Goal: Information Seeking & Learning: Learn about a topic

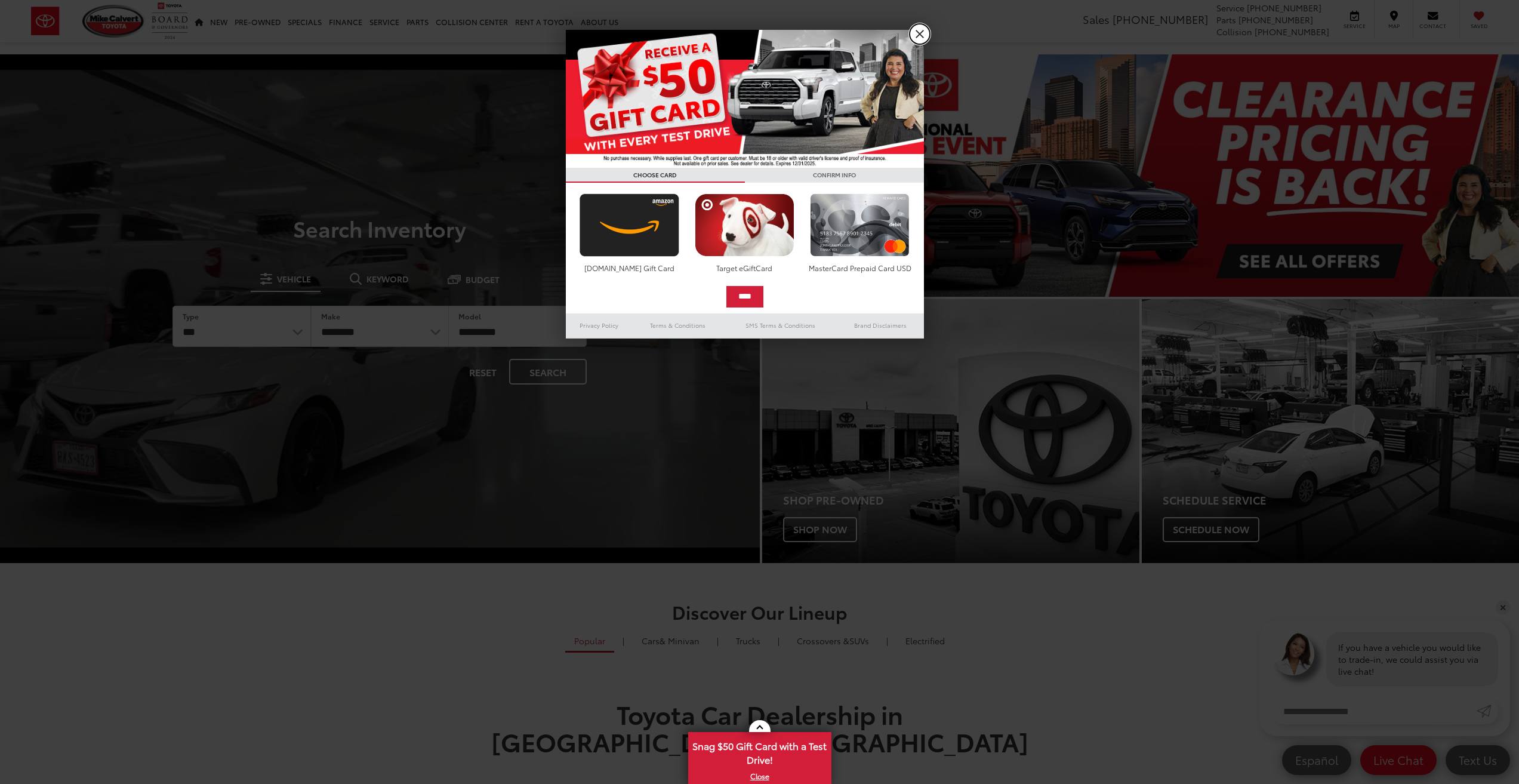
click at [920, 38] on link "X" at bounding box center [920, 34] width 20 height 20
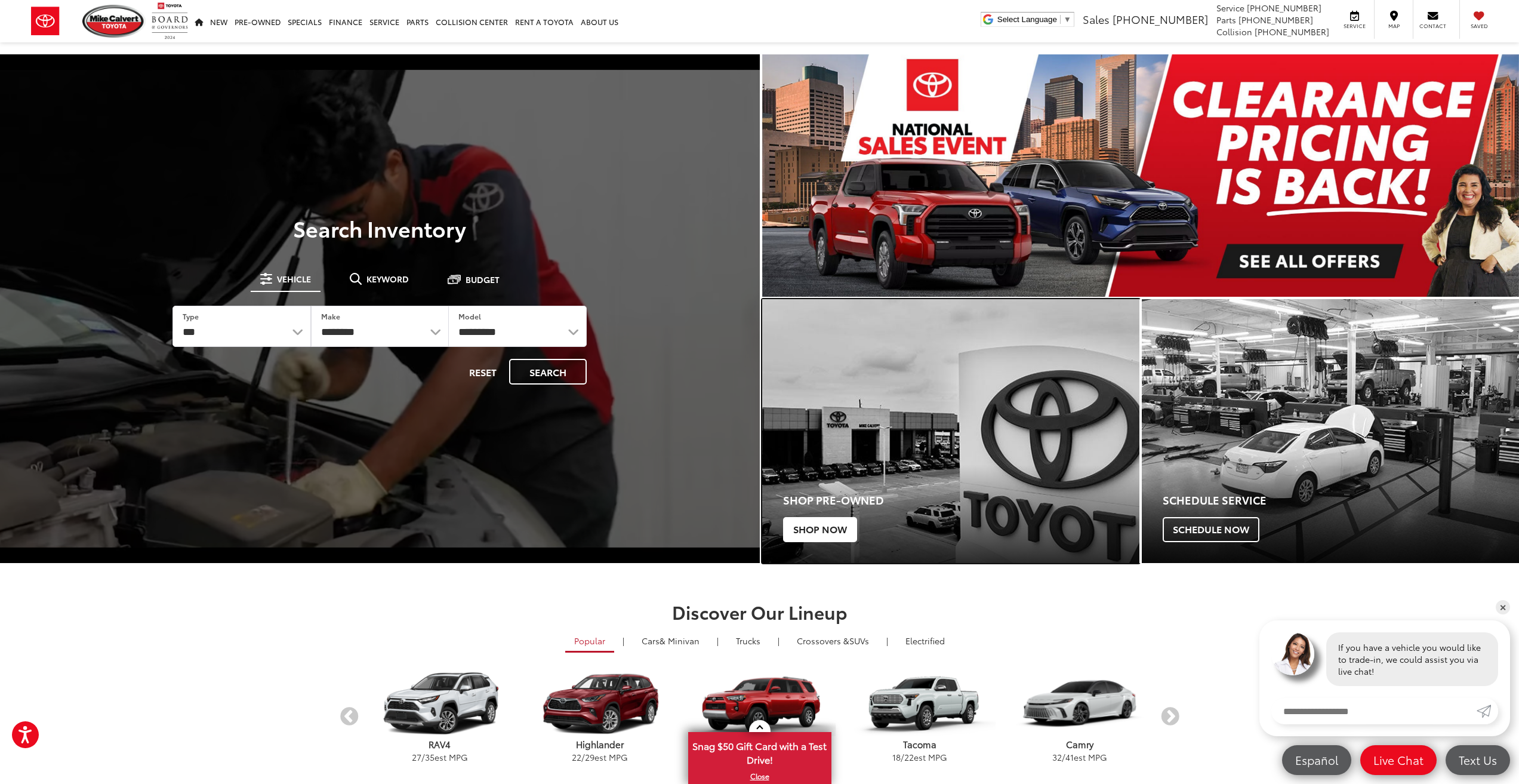
click at [846, 532] on span "Shop Now" at bounding box center [820, 529] width 74 height 25
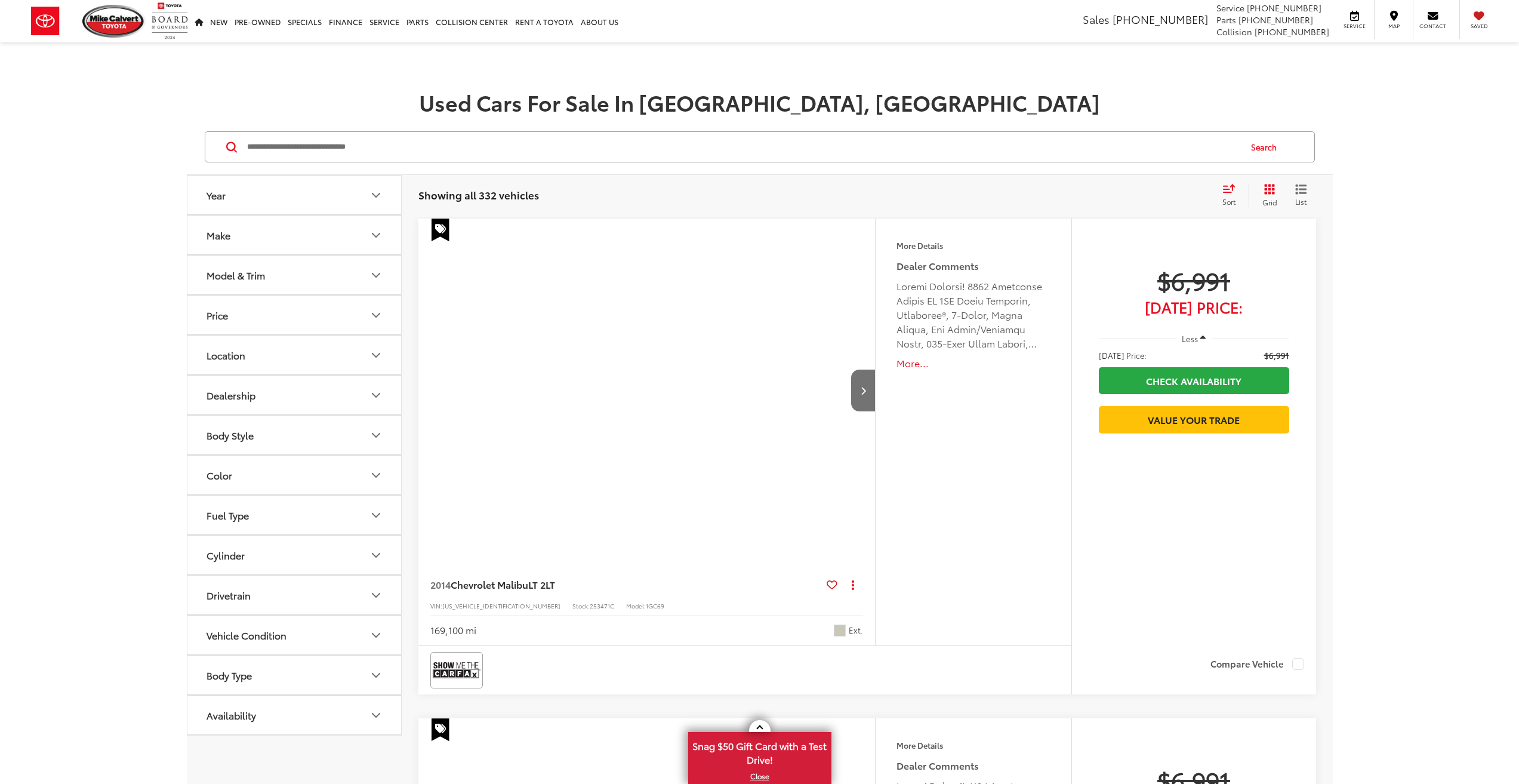
click at [473, 154] on input "Search by Make, Model, or Keyword" at bounding box center [743, 146] width 994 height 29
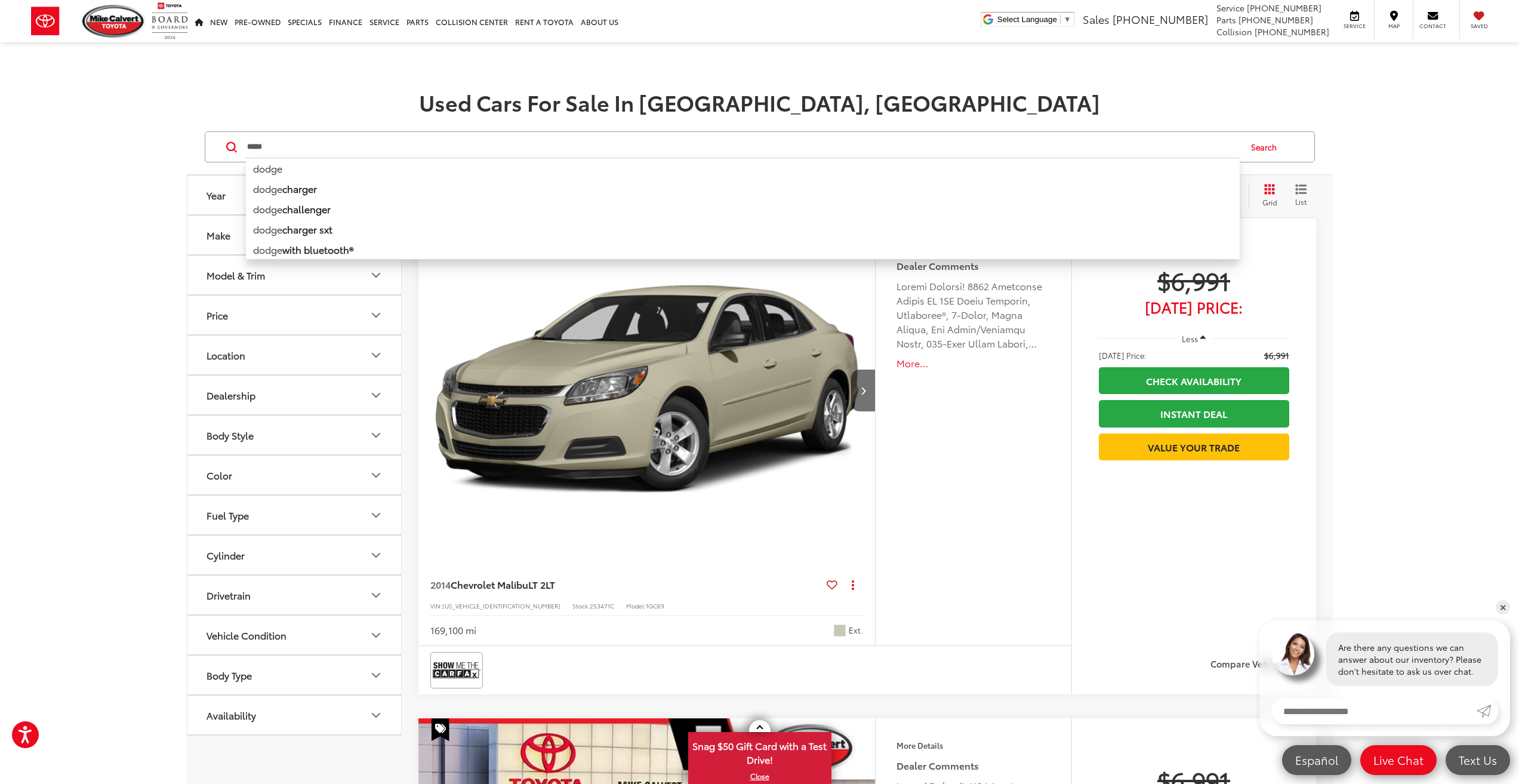
type input "*****"
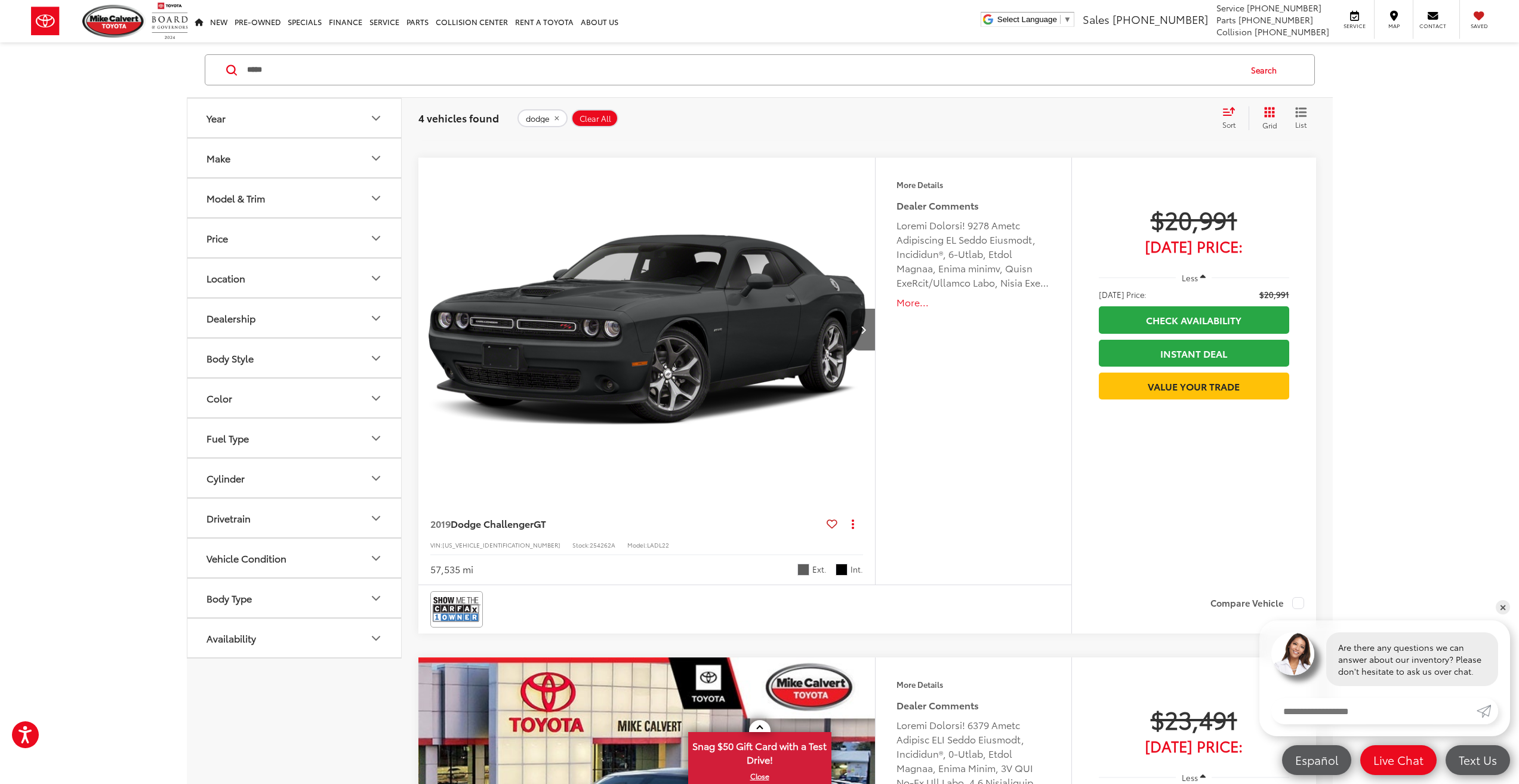
scroll to position [1074, 0]
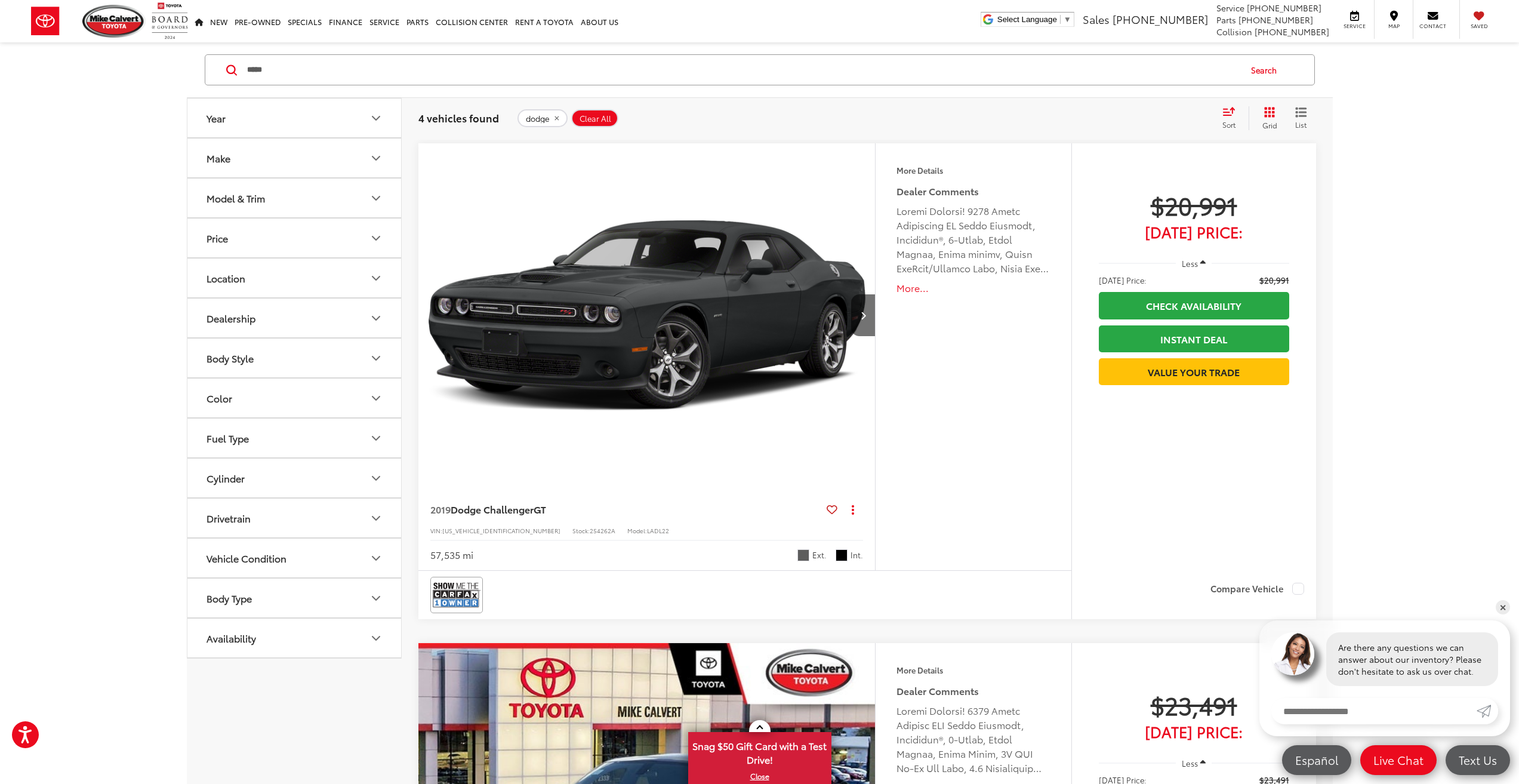
click at [1193, 238] on span "[DATE] Price:" at bounding box center [1194, 231] width 190 height 12
click at [848, 293] on img "2019 Dodge Challenger GT 0" at bounding box center [647, 315] width 459 height 344
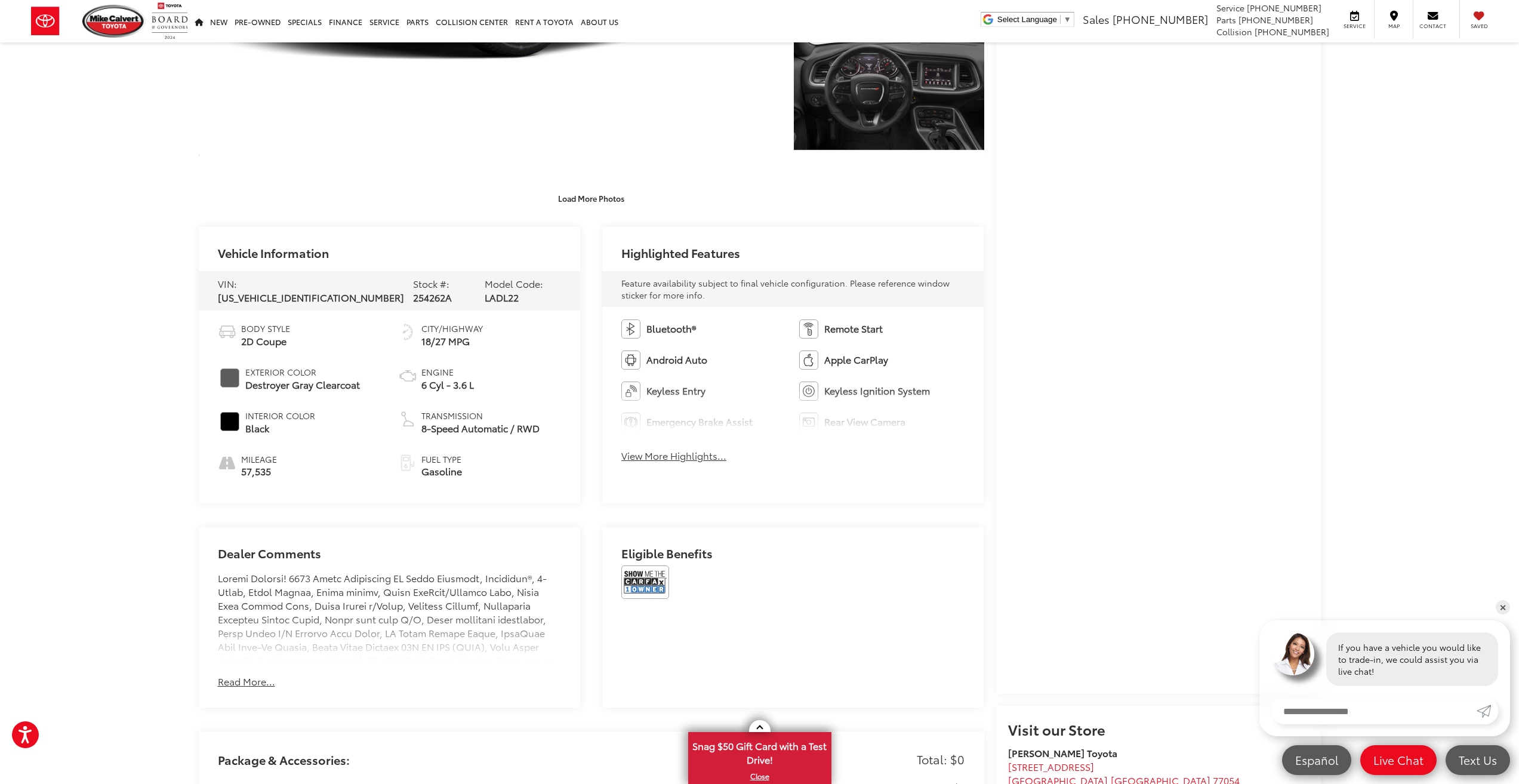
scroll to position [477, 0]
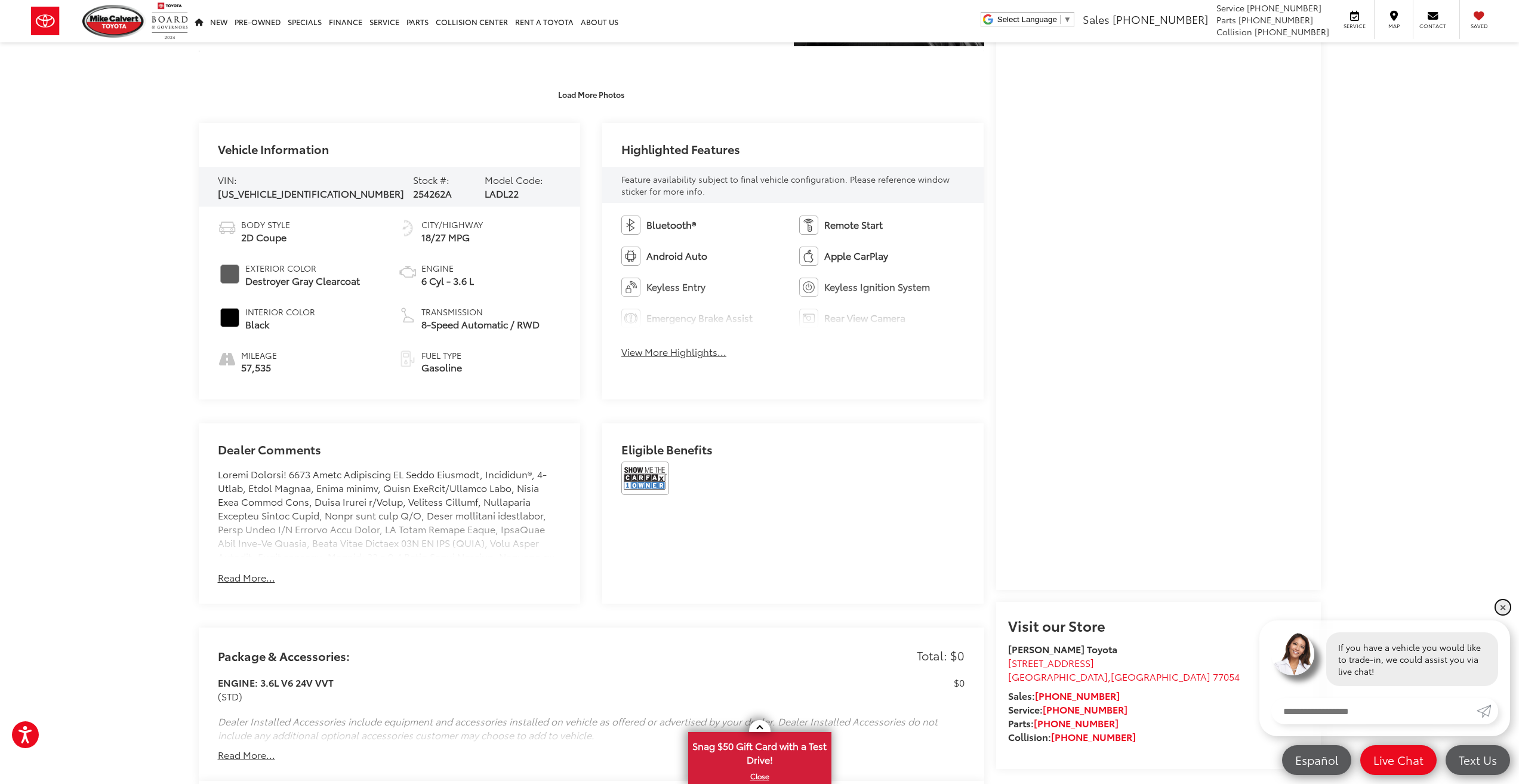
click at [1508, 607] on link "✕" at bounding box center [1503, 607] width 15 height 15
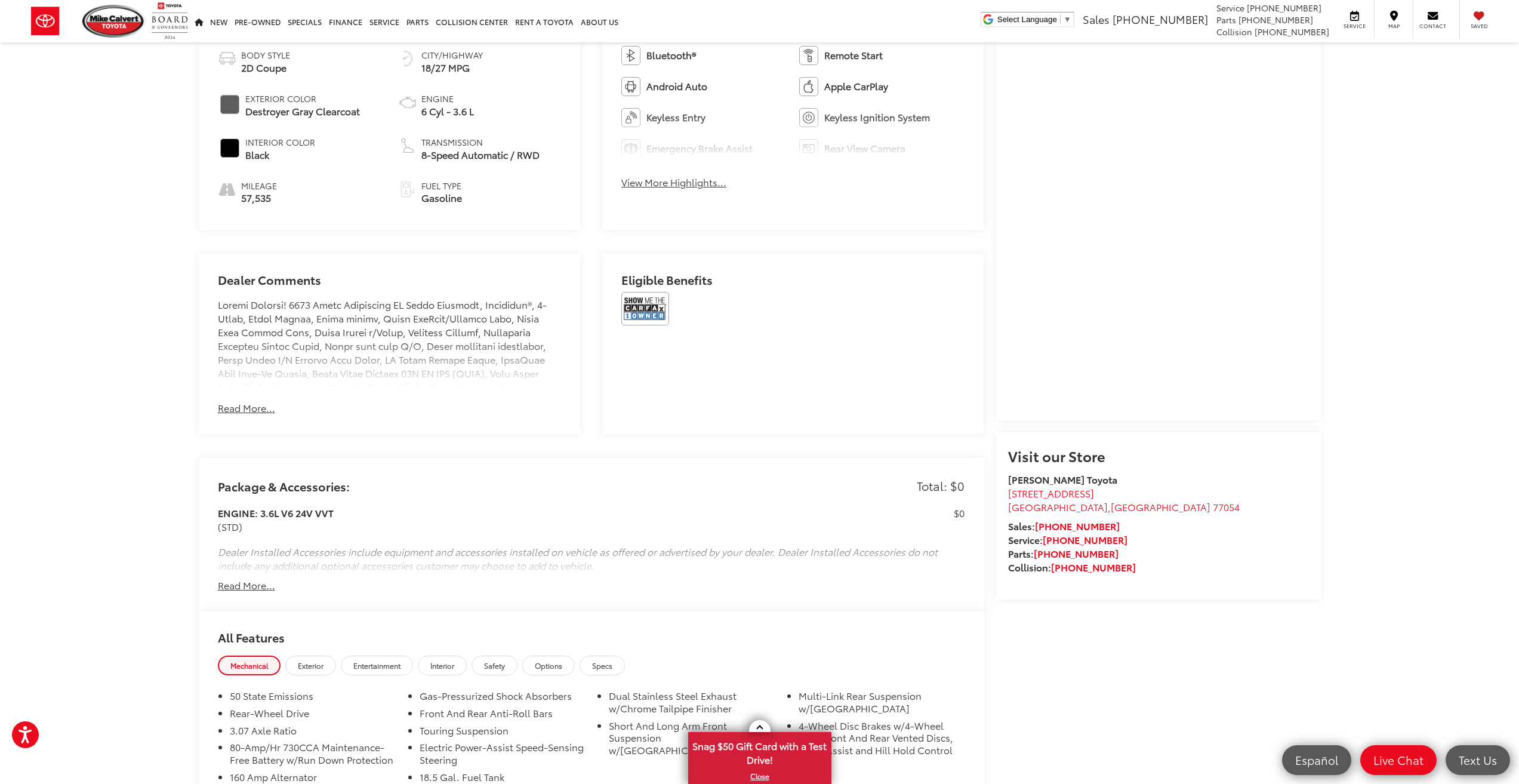
scroll to position [656, 0]
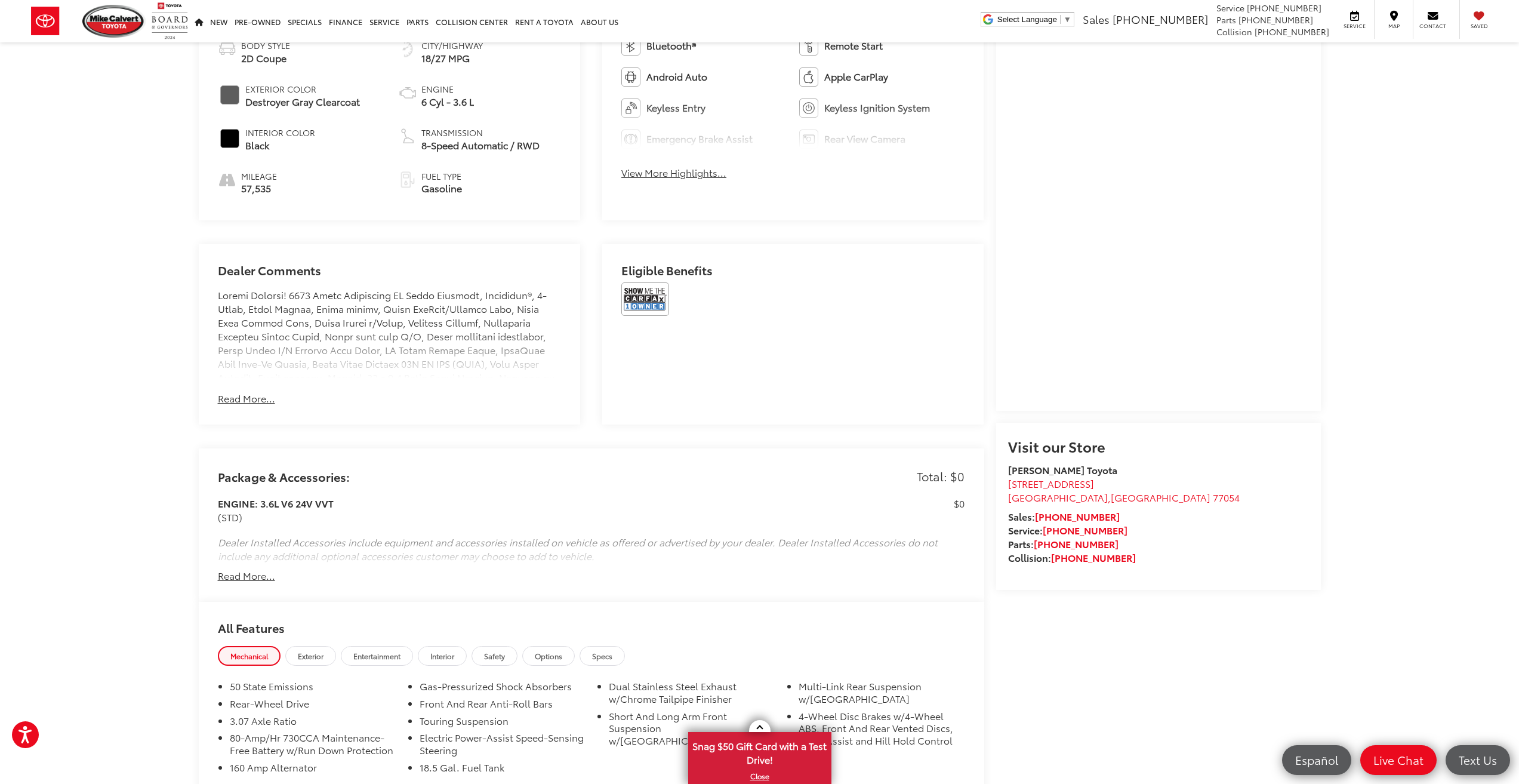
click at [249, 570] on button "Read More..." at bounding box center [246, 576] width 57 height 14
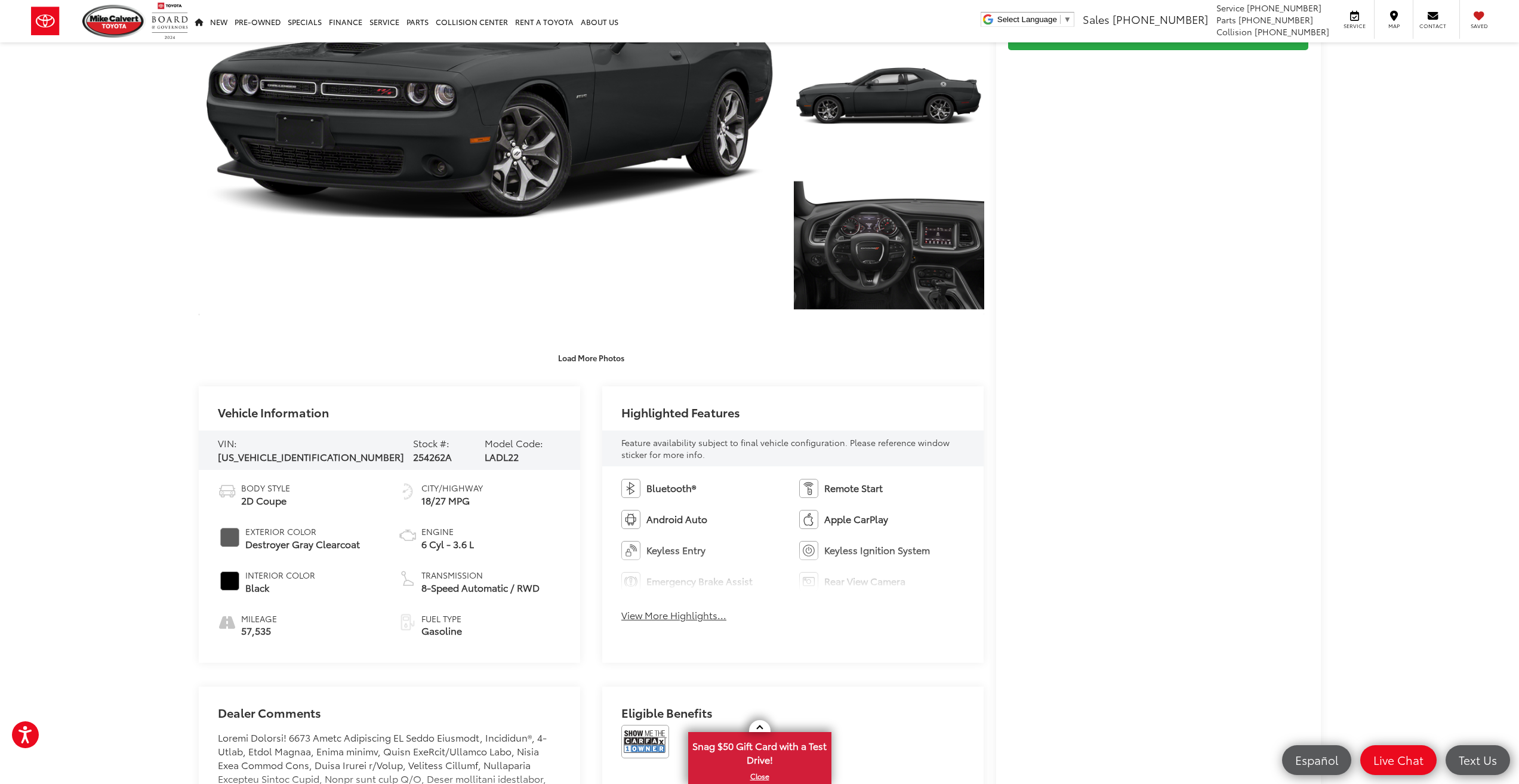
scroll to position [374, 0]
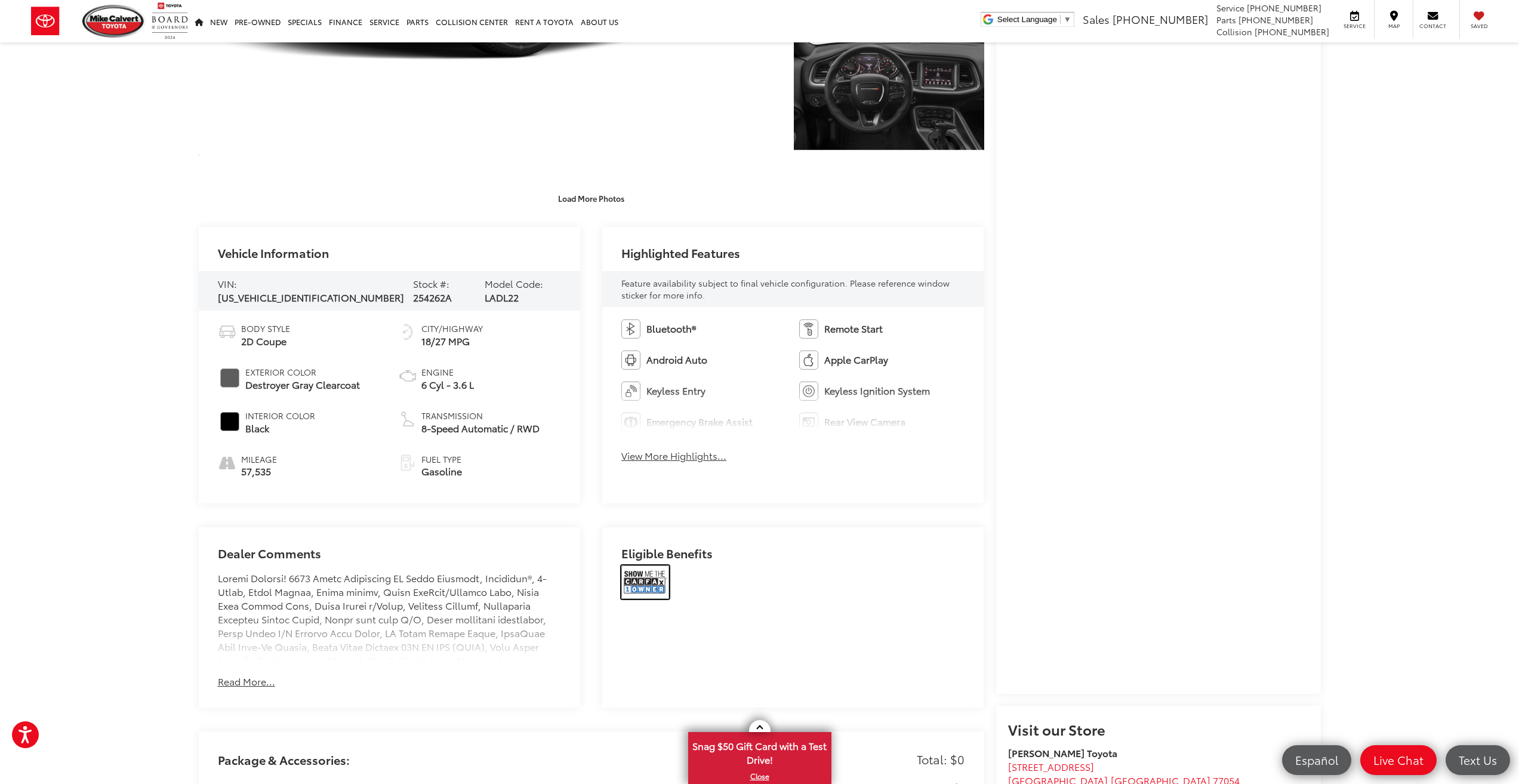
click at [647, 570] on img at bounding box center [645, 581] width 47 height 34
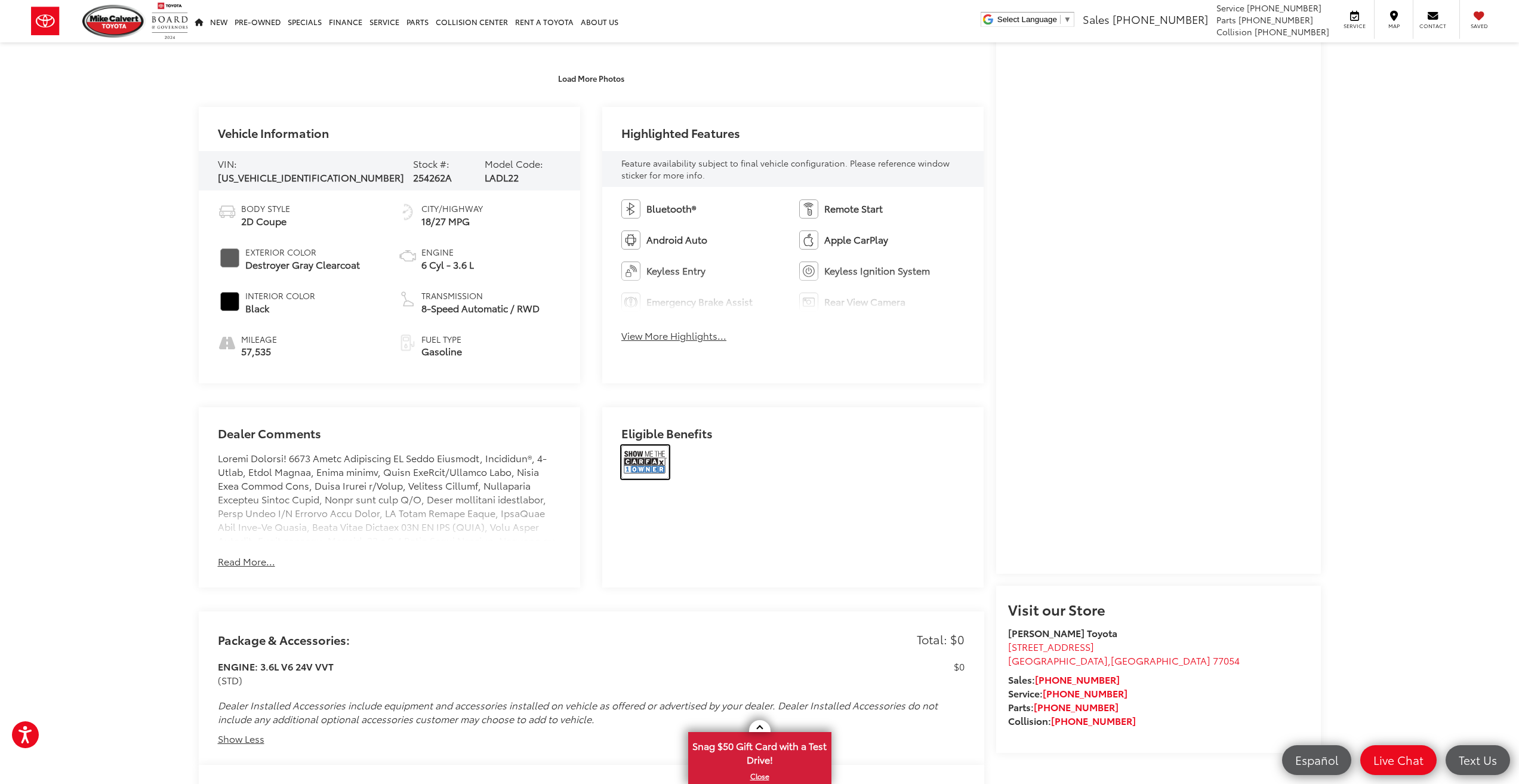
scroll to position [545, 0]
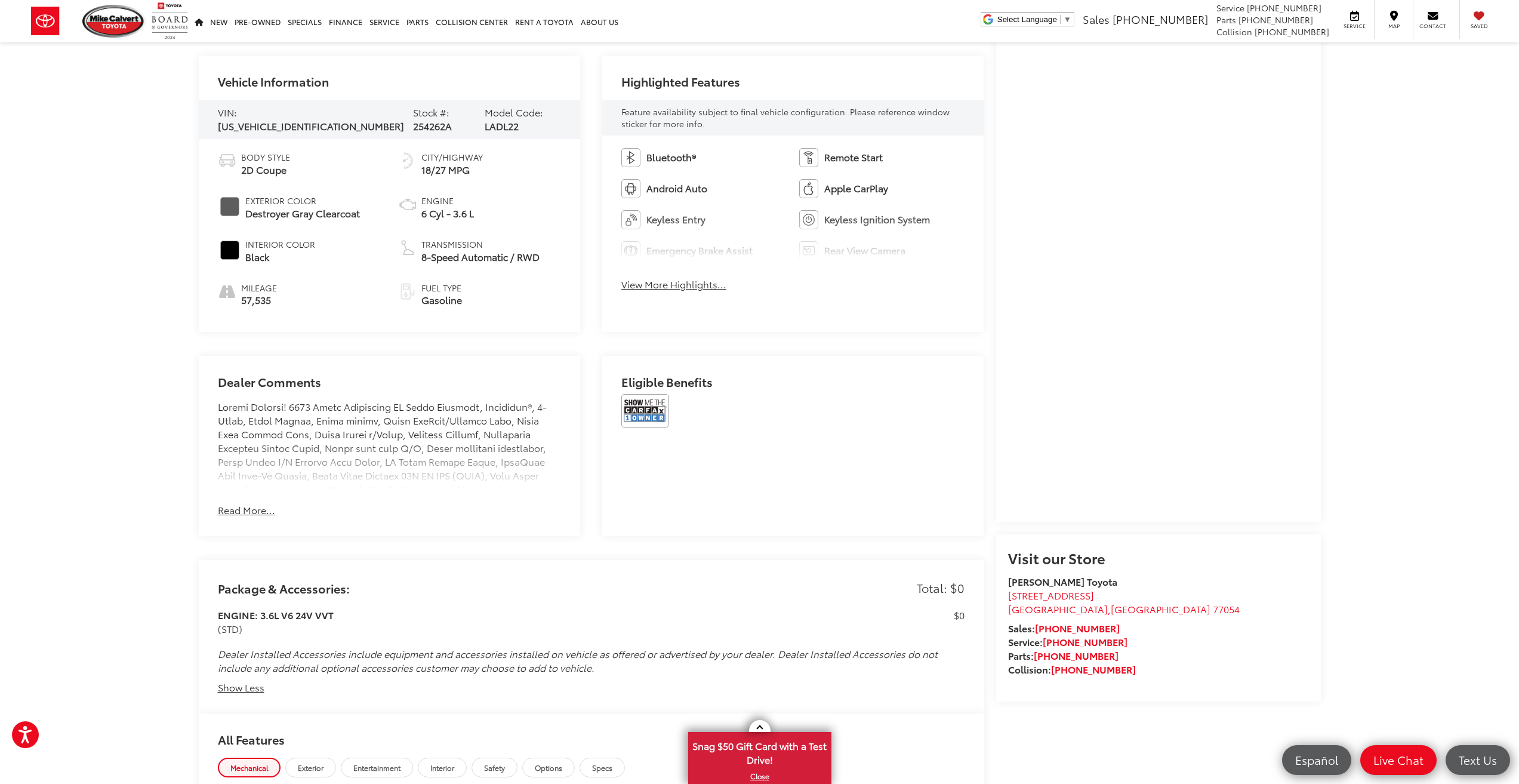
click at [262, 513] on button "Read More..." at bounding box center [246, 509] width 57 height 14
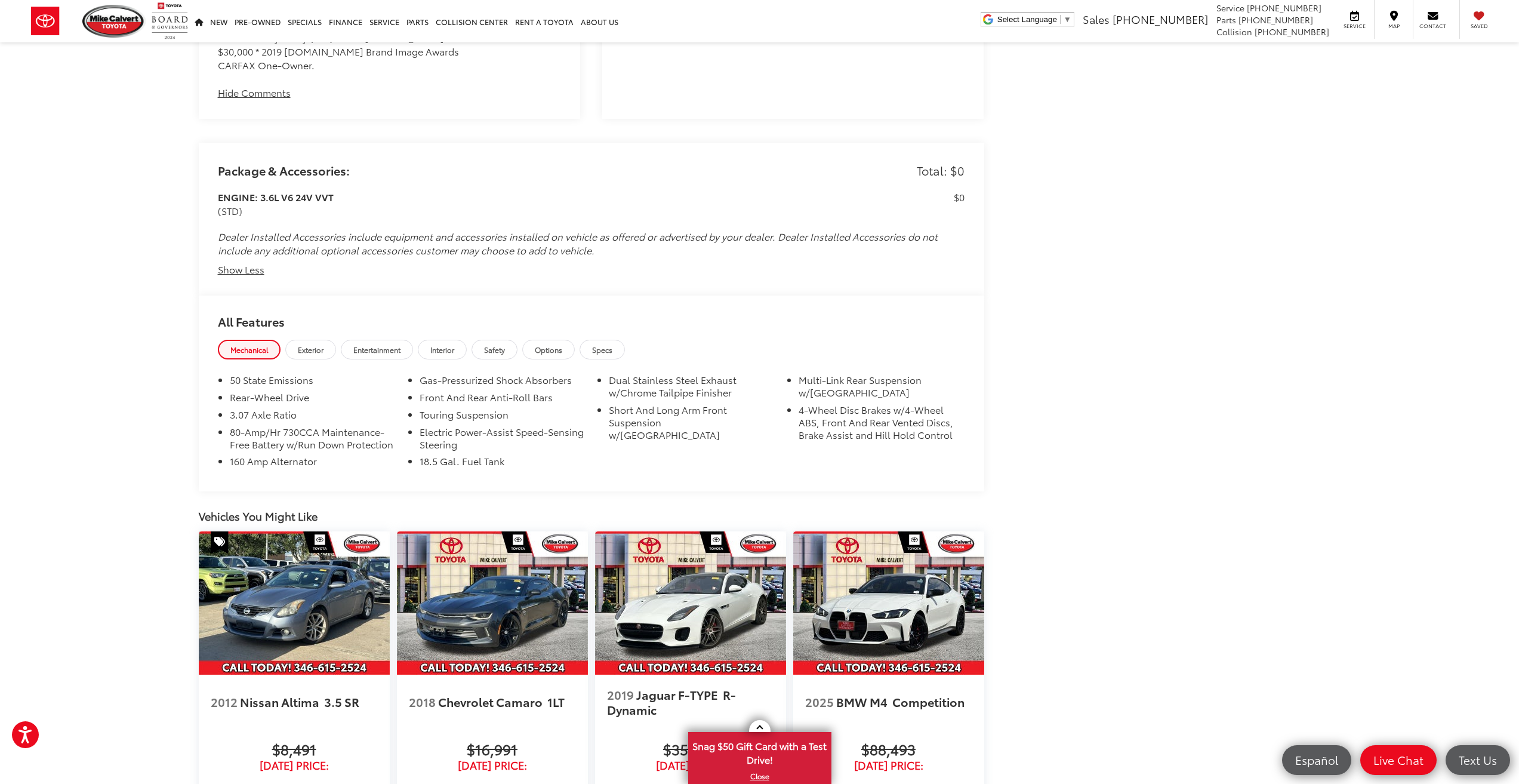
scroll to position [1552, 0]
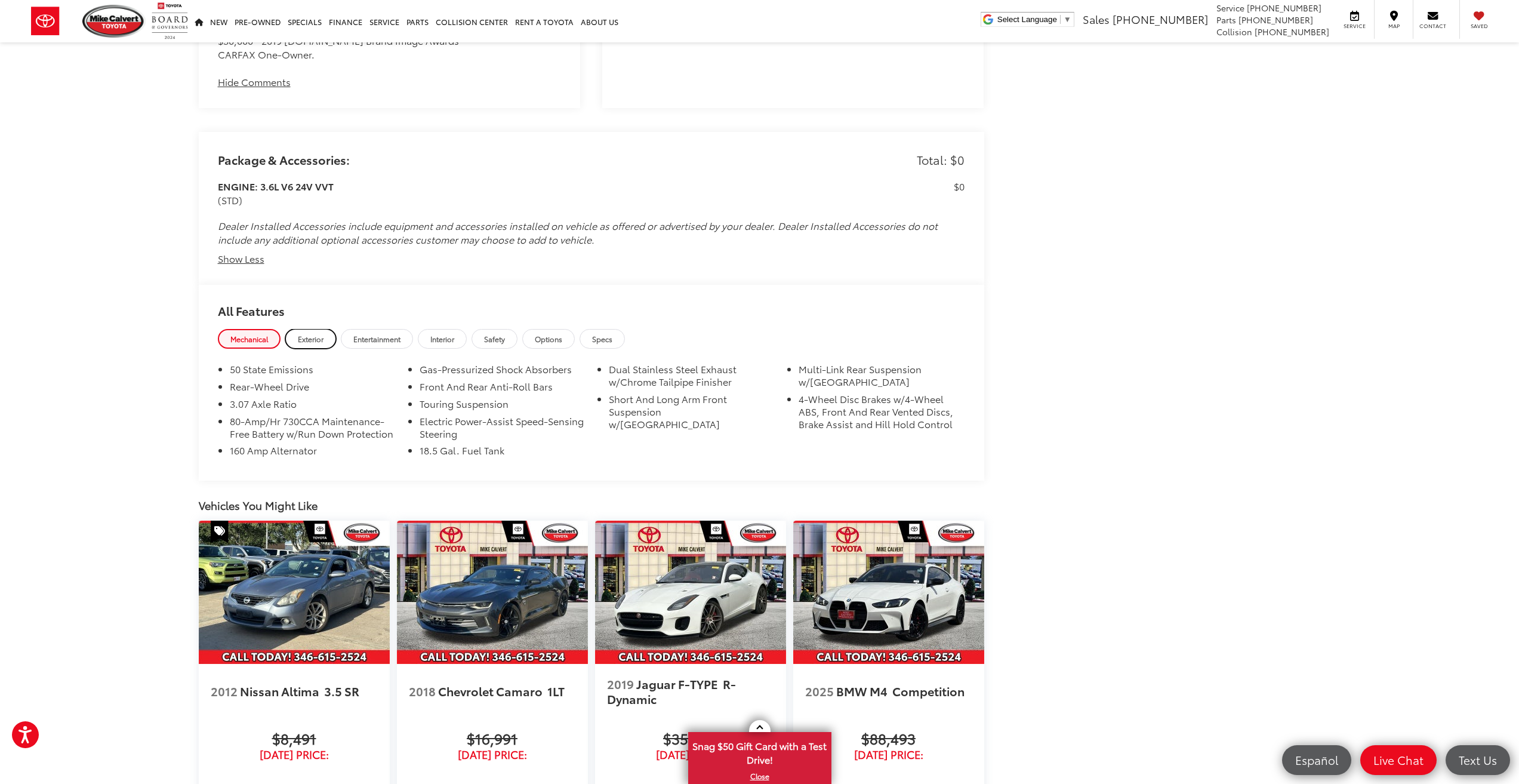
click at [317, 337] on span "Exterior" at bounding box center [310, 338] width 25 height 10
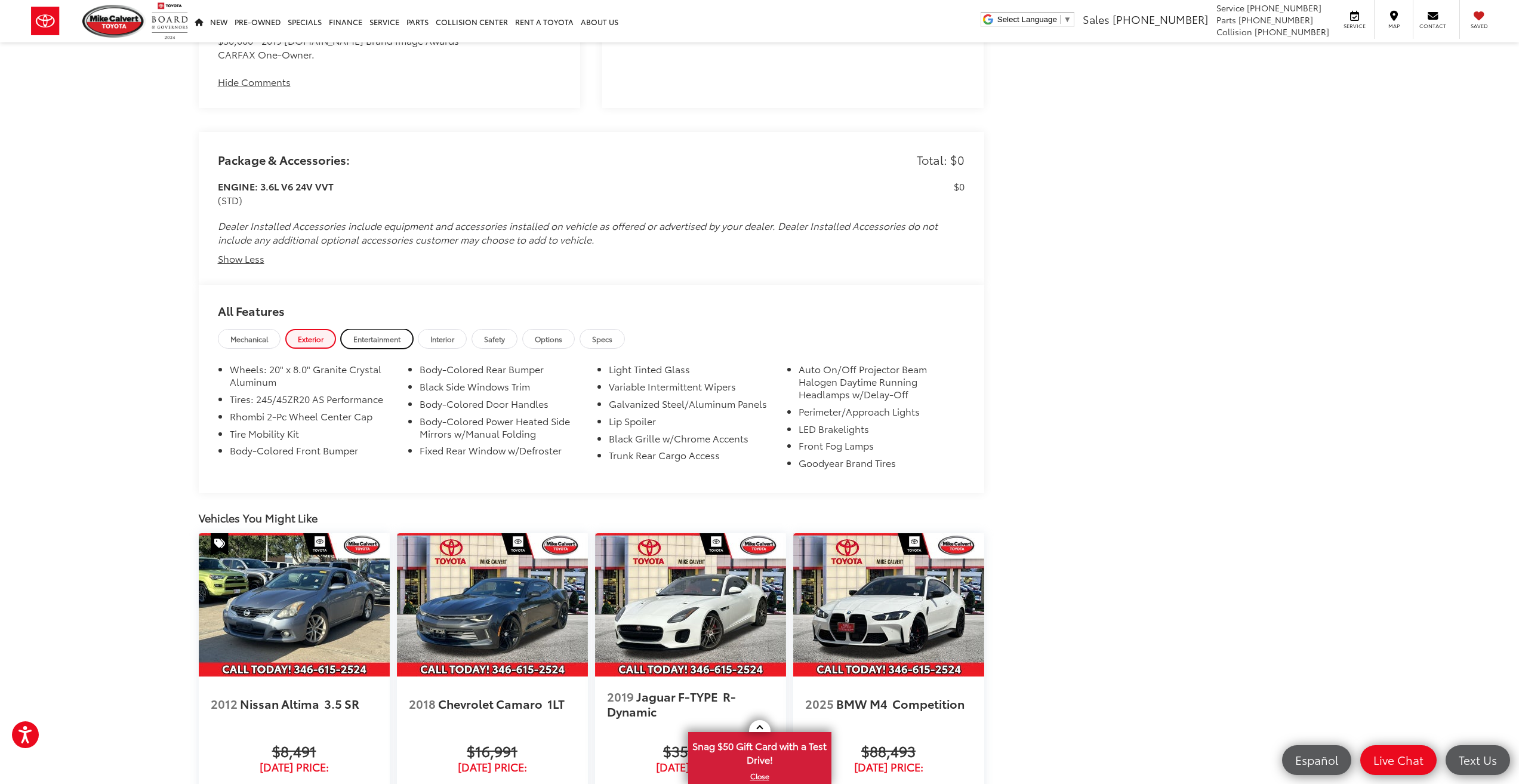
click at [377, 336] on span "Entertainment" at bounding box center [377, 338] width 47 height 10
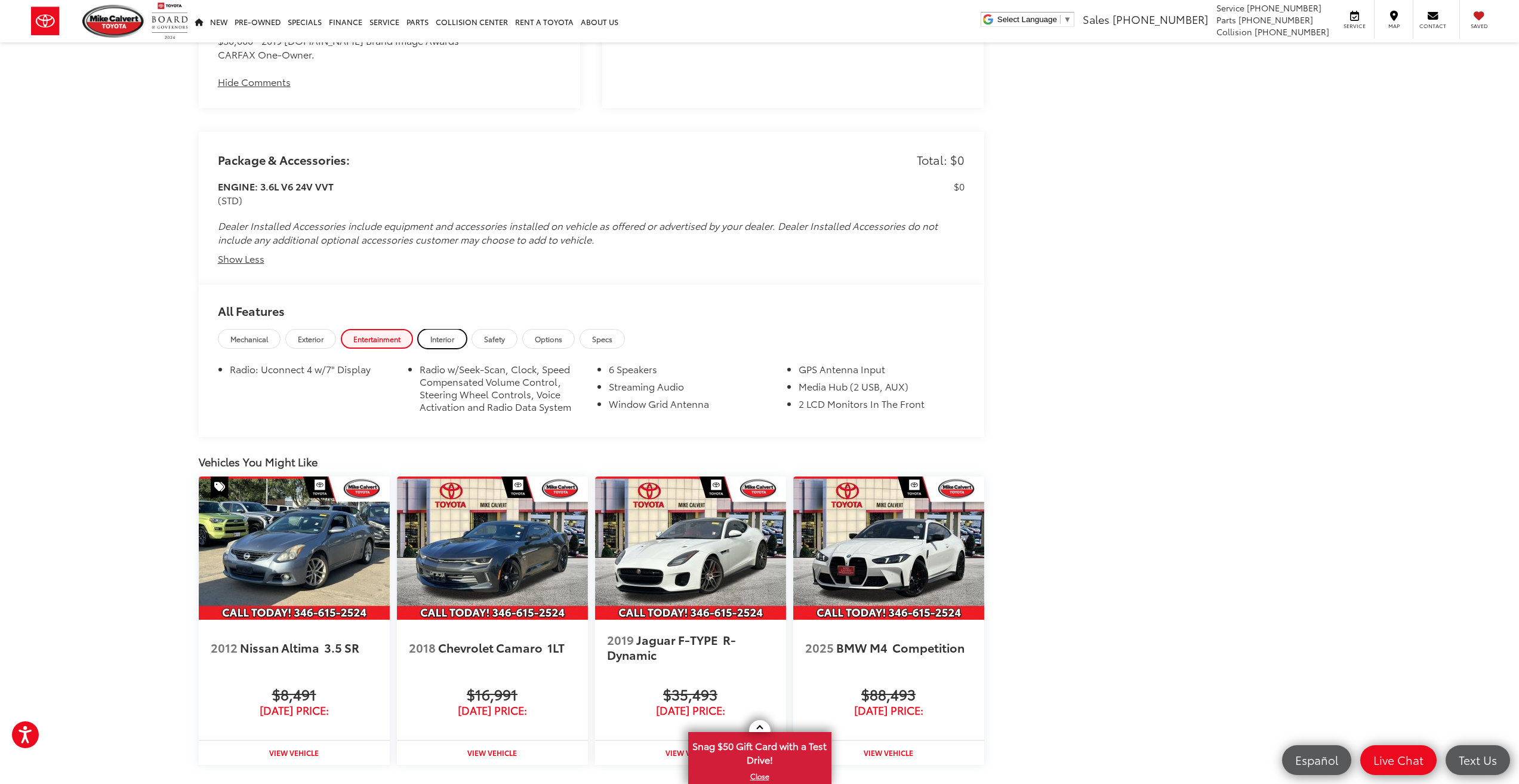
click at [452, 334] on span "Interior" at bounding box center [441, 338] width 24 height 10
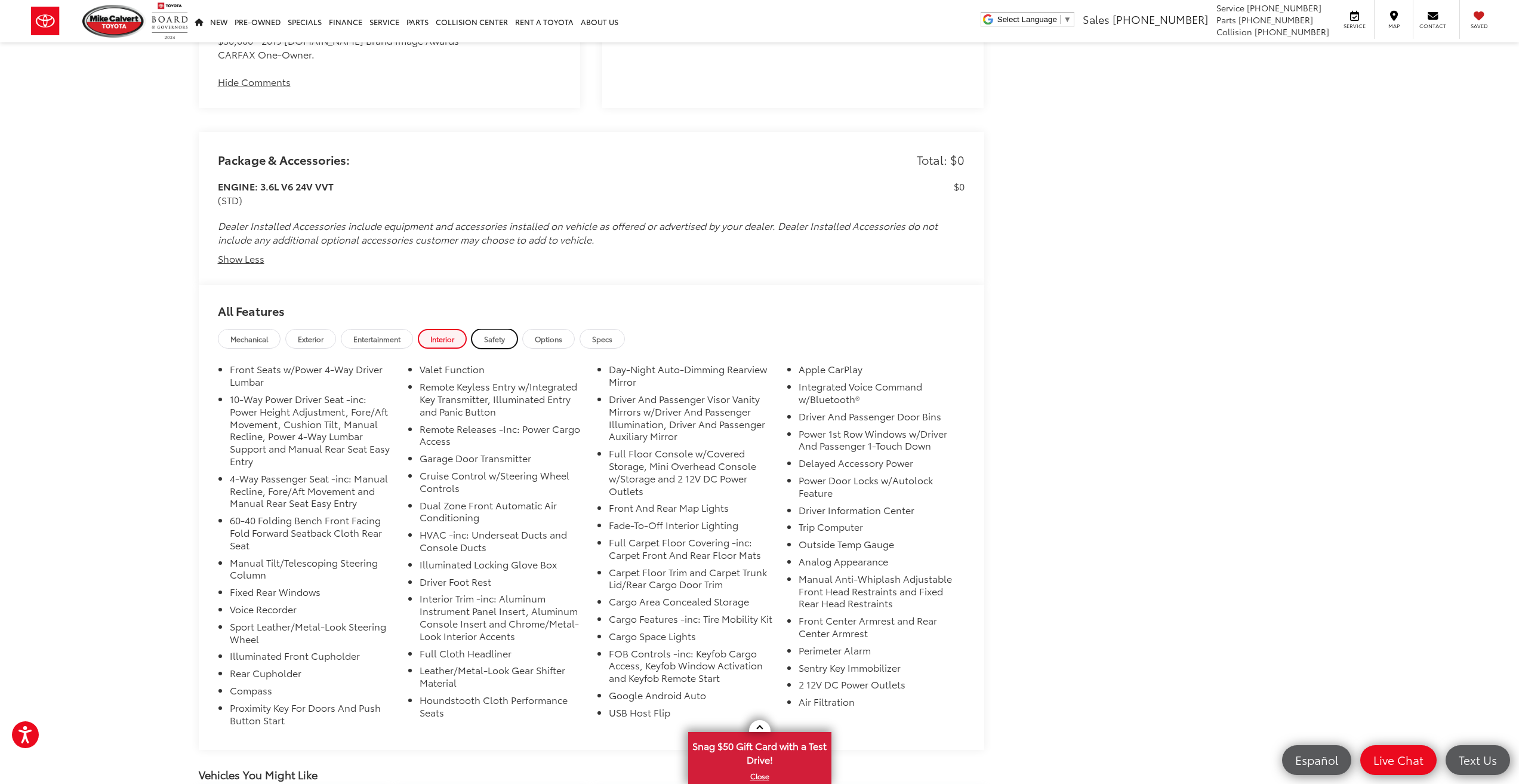
click at [496, 335] on span "Safety" at bounding box center [495, 338] width 21 height 10
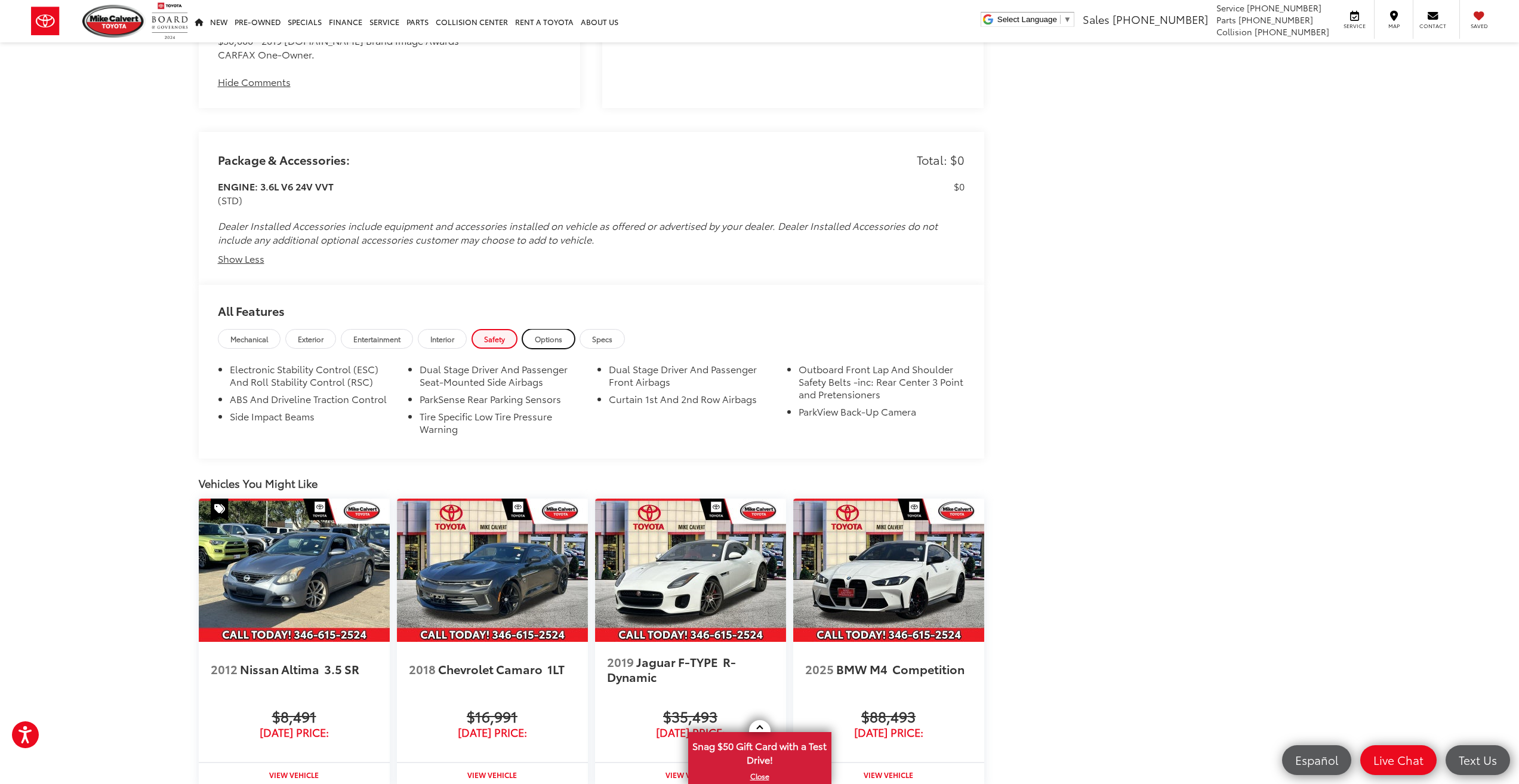
click at [555, 337] on span "Options" at bounding box center [549, 338] width 28 height 10
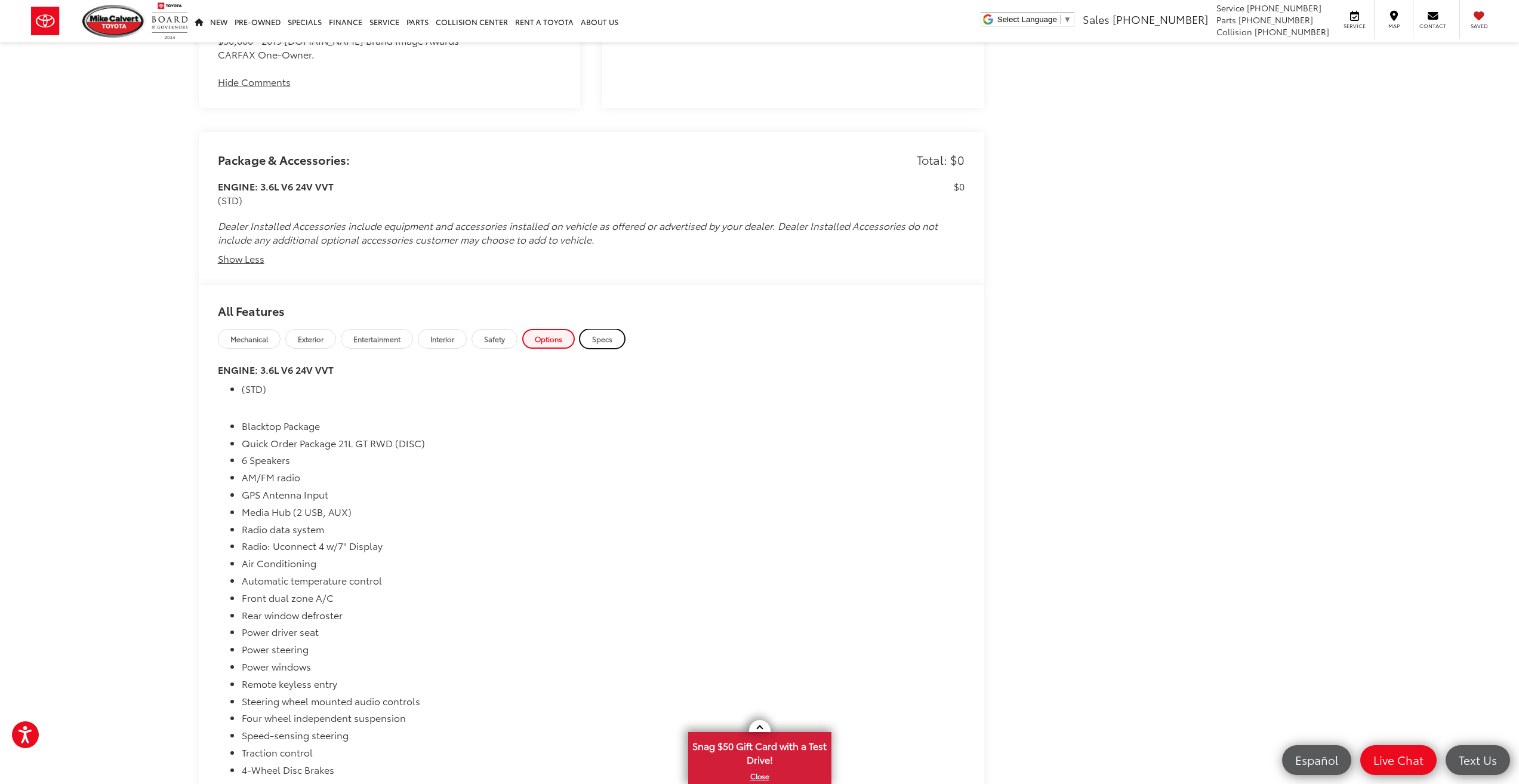
click at [596, 335] on span "Specs" at bounding box center [602, 338] width 20 height 10
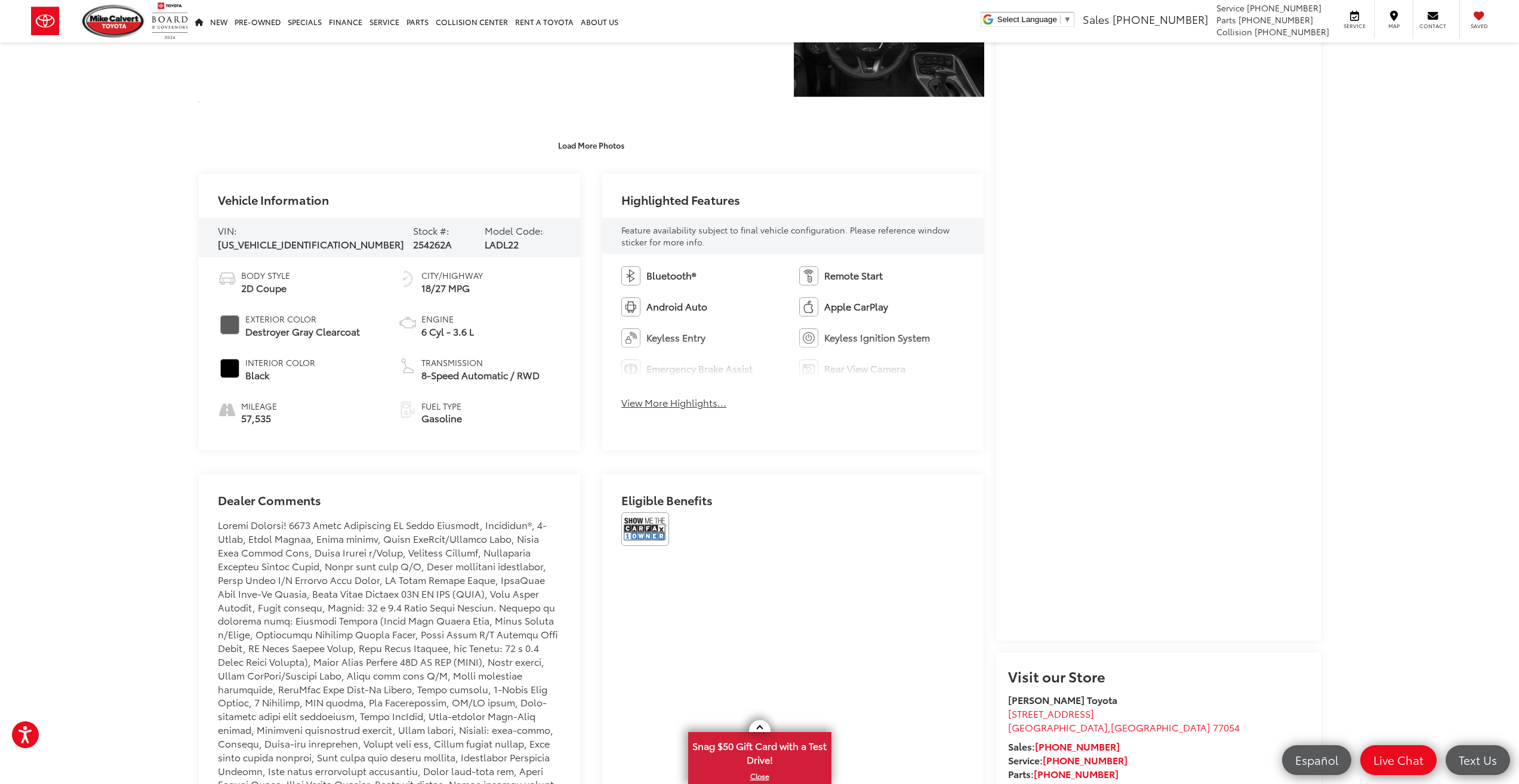
scroll to position [537, 0]
